Goal: Task Accomplishment & Management: Complete application form

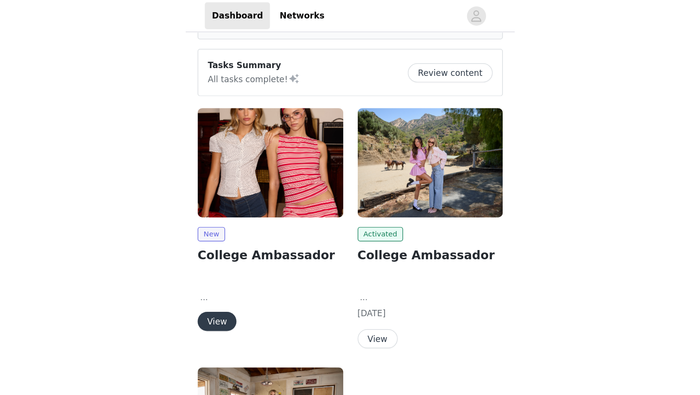
scroll to position [84, 0]
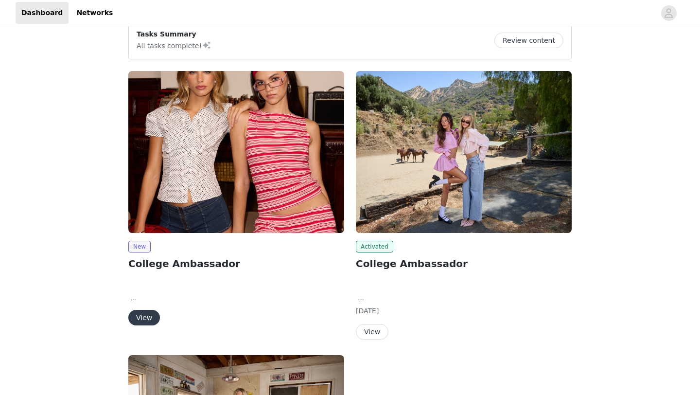
click at [148, 318] on button "View" at bounding box center [144, 318] width 32 height 16
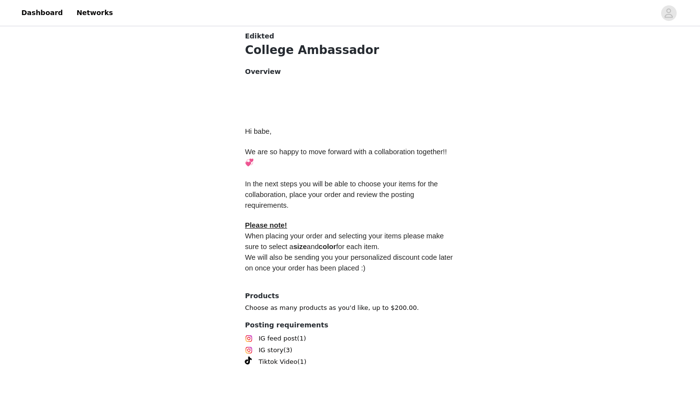
scroll to position [402, 0]
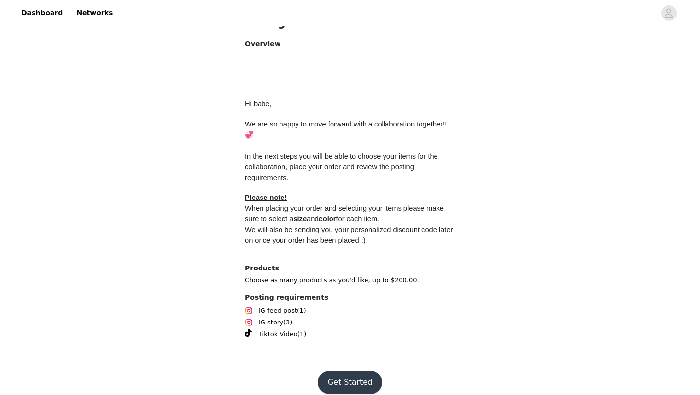
click at [268, 321] on button "Get Started" at bounding box center [350, 382] width 65 height 23
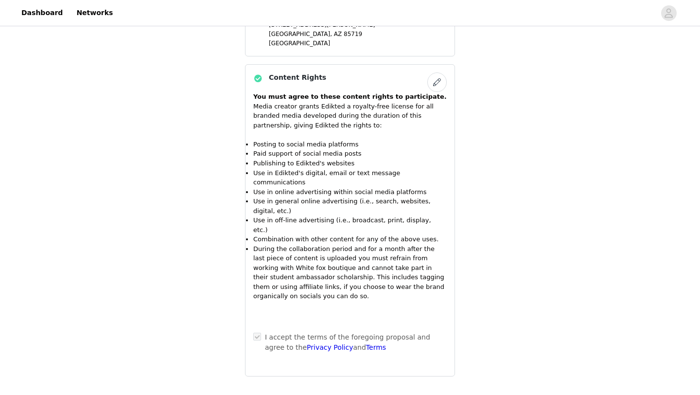
scroll to position [1012, 0]
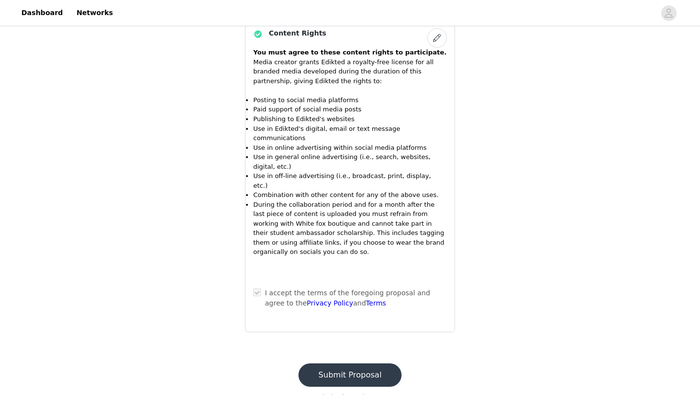
click at [268, 321] on button "Submit Proposal" at bounding box center [350, 374] width 103 height 23
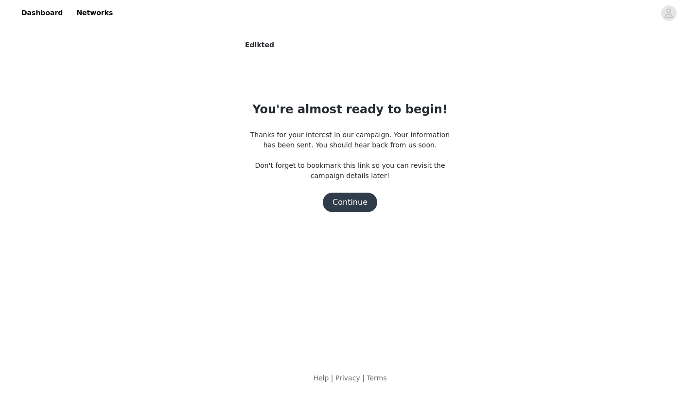
click at [268, 204] on button "Continue" at bounding box center [350, 202] width 54 height 19
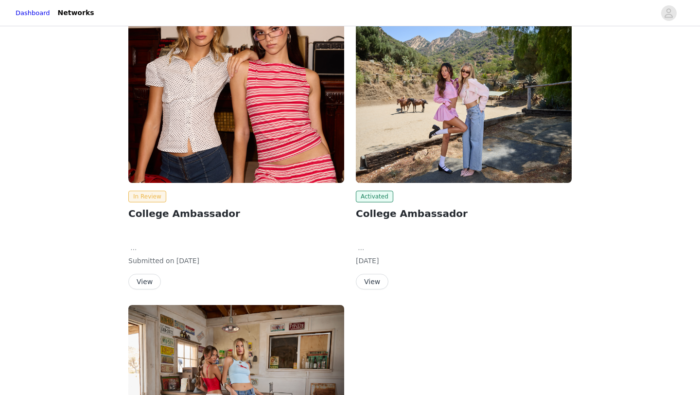
scroll to position [136, 0]
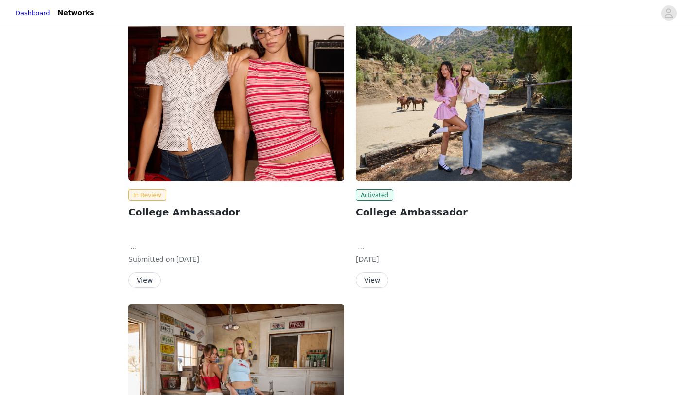
click at [145, 274] on button "View" at bounding box center [144, 280] width 33 height 16
